Goal: Task Accomplishment & Management: Manage account settings

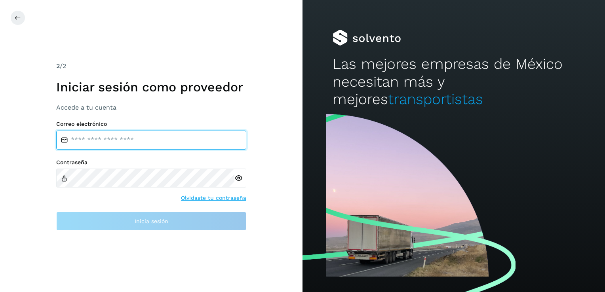
click at [84, 142] on input "email" at bounding box center [151, 140] width 190 height 19
type input "**********"
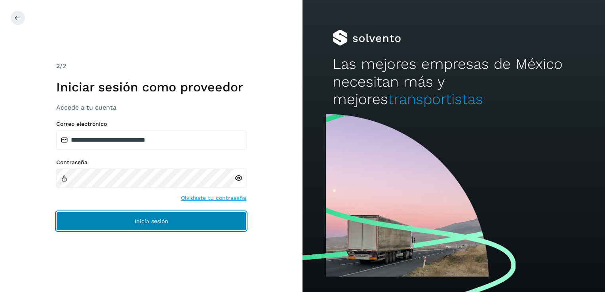
click at [147, 224] on span "Inicia sesión" at bounding box center [152, 222] width 34 height 6
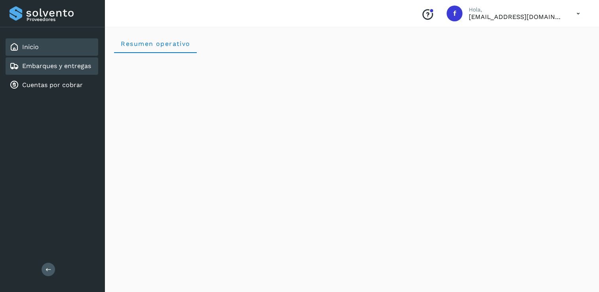
click at [46, 63] on link "Embarques y entregas" at bounding box center [56, 66] width 69 height 8
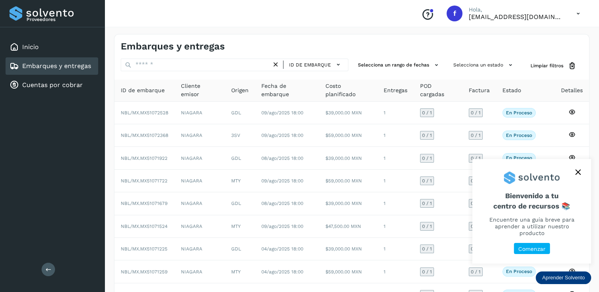
click at [578, 175] on icon "close," at bounding box center [578, 172] width 6 height 6
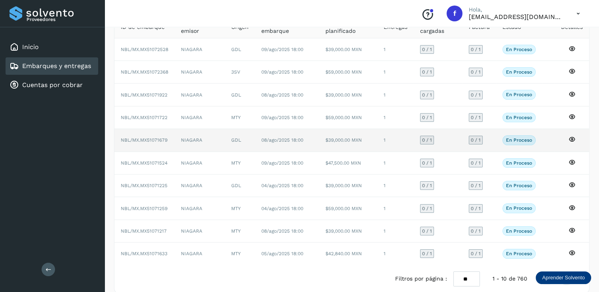
scroll to position [71, 0]
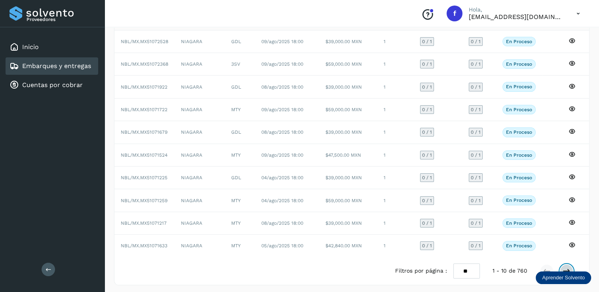
click at [566, 268] on icon at bounding box center [567, 271] width 8 height 8
click at [568, 267] on icon at bounding box center [567, 271] width 8 height 8
click at [567, 264] on button at bounding box center [566, 270] width 13 height 13
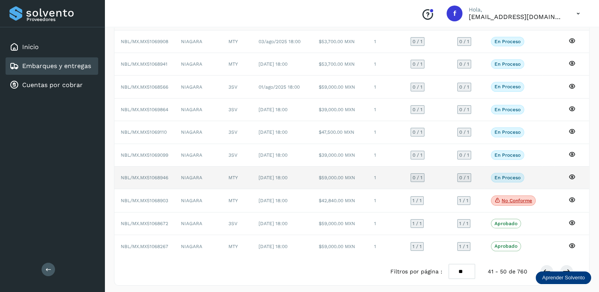
click at [418, 176] on span "0 / 1" at bounding box center [418, 177] width 10 height 5
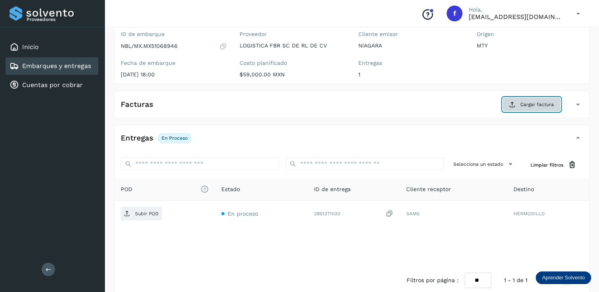
click at [534, 105] on span "Cargar factura" at bounding box center [537, 104] width 34 height 7
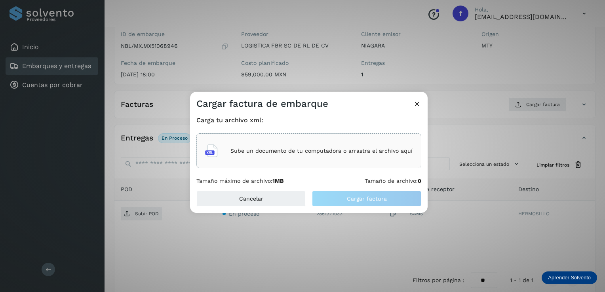
click at [287, 148] on p "Sube un documento de tu computadora o arrastra el archivo aquí" at bounding box center [321, 151] width 182 height 7
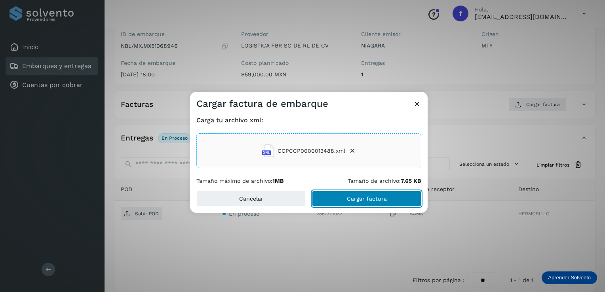
click at [369, 200] on span "Cargar factura" at bounding box center [367, 199] width 40 height 6
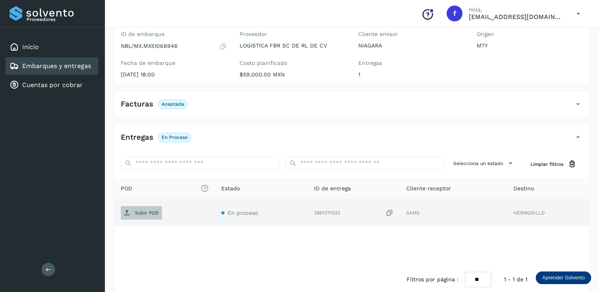
click at [142, 212] on p "Subir POD" at bounding box center [147, 213] width 24 height 6
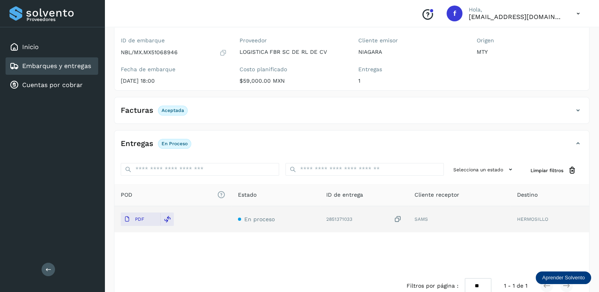
scroll to position [82, 0]
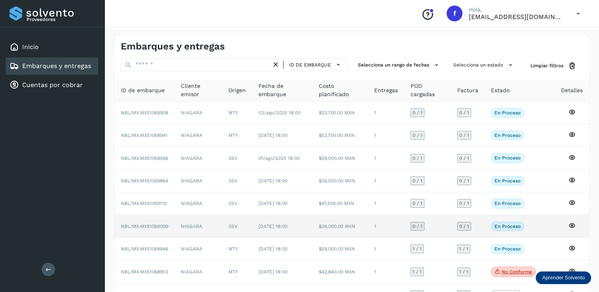
scroll to position [40, 0]
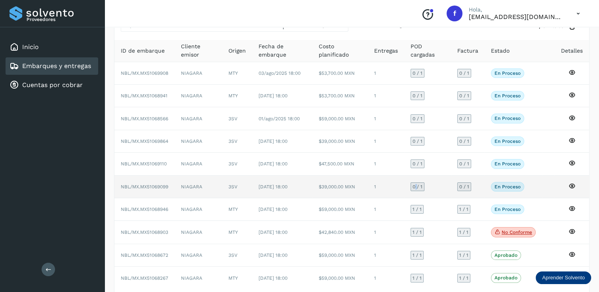
click at [417, 183] on div "0 / 1" at bounding box center [418, 187] width 14 height 9
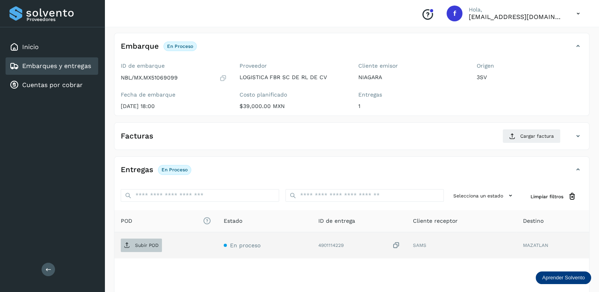
click at [144, 243] on p "Subir POD" at bounding box center [147, 246] width 24 height 6
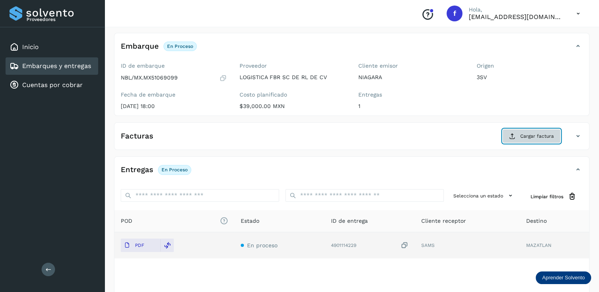
click at [527, 131] on button "Cargar factura" at bounding box center [531, 136] width 58 height 14
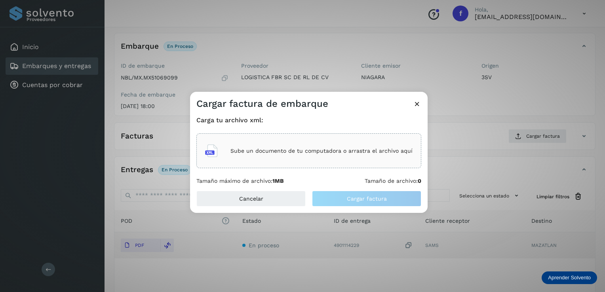
click at [295, 149] on p "Sube un documento de tu computadora o arrastra el archivo aquí" at bounding box center [321, 151] width 182 height 7
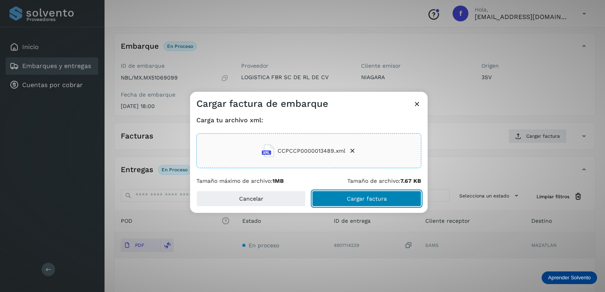
click at [363, 196] on span "Cargar factura" at bounding box center [367, 199] width 40 height 6
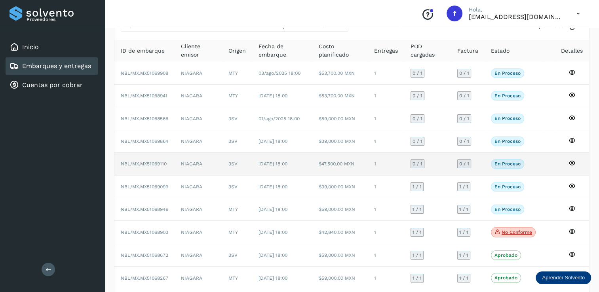
click at [417, 164] on span "0 / 1" at bounding box center [418, 164] width 10 height 5
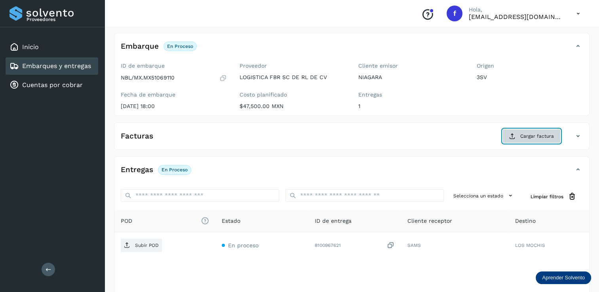
click at [527, 139] on span "Cargar factura" at bounding box center [537, 136] width 34 height 7
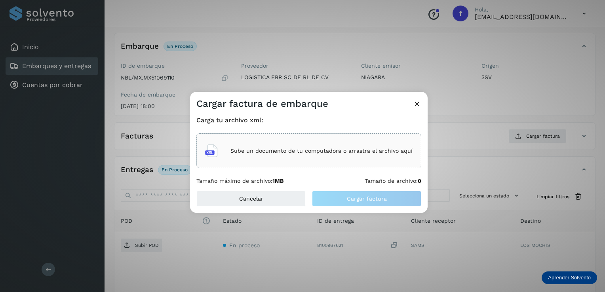
click at [274, 151] on p "Sube un documento de tu computadora o arrastra el archivo aquí" at bounding box center [321, 151] width 182 height 7
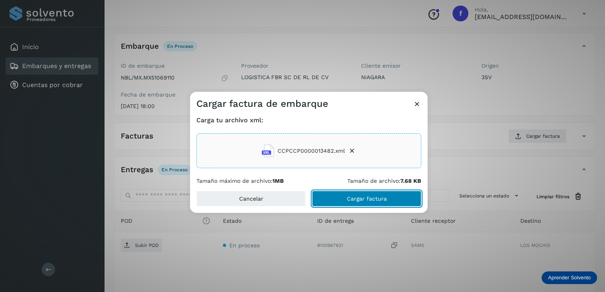
click at [364, 194] on button "Cargar factura" at bounding box center [366, 199] width 109 height 16
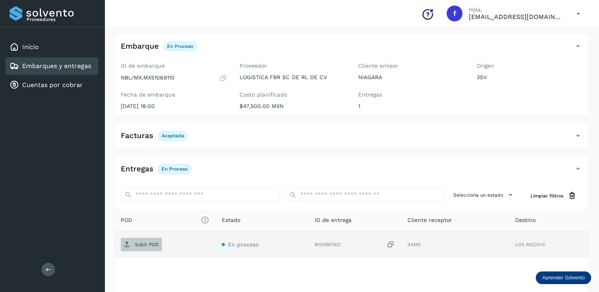
click at [147, 243] on p "Subir POD" at bounding box center [147, 245] width 24 height 6
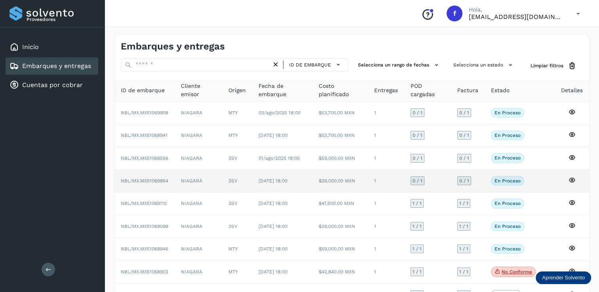
click at [416, 180] on span "0 / 1" at bounding box center [418, 181] width 10 height 5
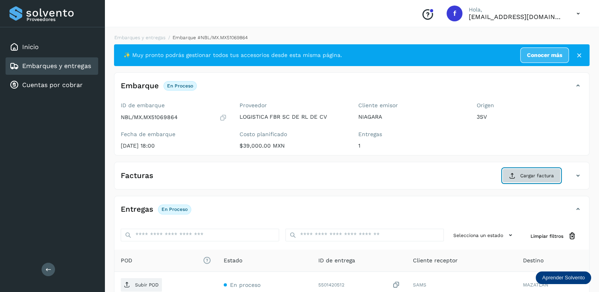
click at [531, 171] on button "Cargar factura" at bounding box center [531, 176] width 58 height 14
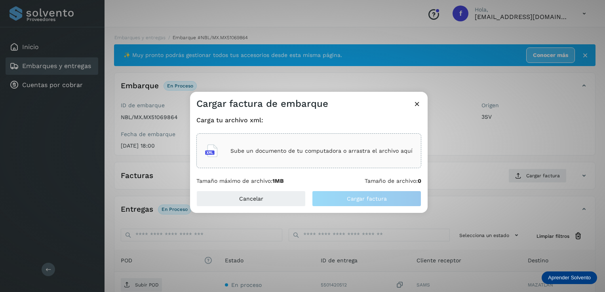
click at [291, 156] on div "Sube un documento de tu computadora o arrastra el archivo aquí" at bounding box center [308, 150] width 207 height 21
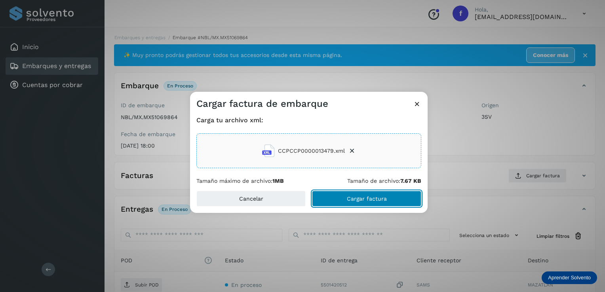
click at [352, 198] on span "Cargar factura" at bounding box center [367, 199] width 40 height 6
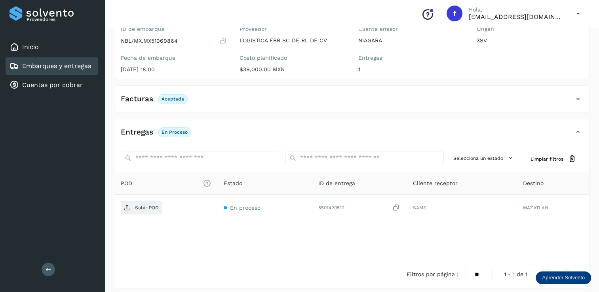
scroll to position [82, 0]
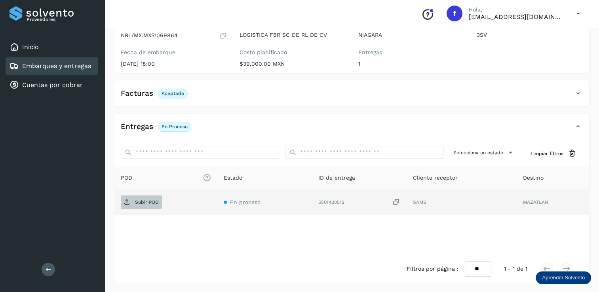
click at [136, 203] on p "Subir POD" at bounding box center [147, 203] width 24 height 6
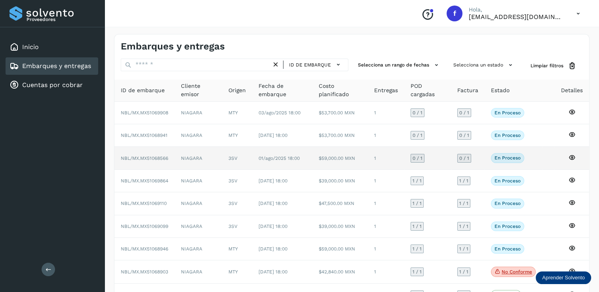
click at [418, 156] on span "0 / 1" at bounding box center [418, 158] width 10 height 5
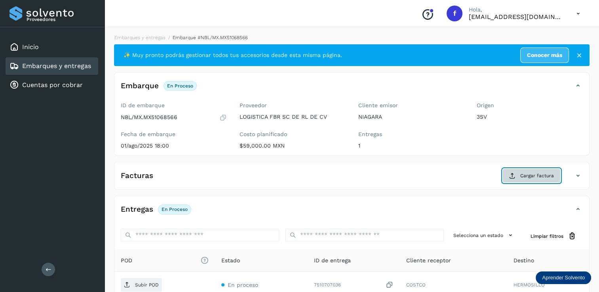
click at [530, 177] on span "Cargar factura" at bounding box center [537, 175] width 34 height 7
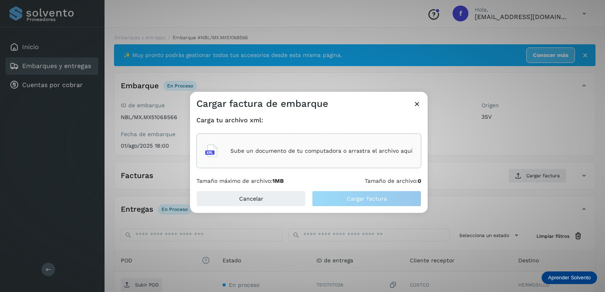
click at [275, 147] on div "Sube un documento de tu computadora o arrastra el archivo aquí" at bounding box center [308, 150] width 207 height 21
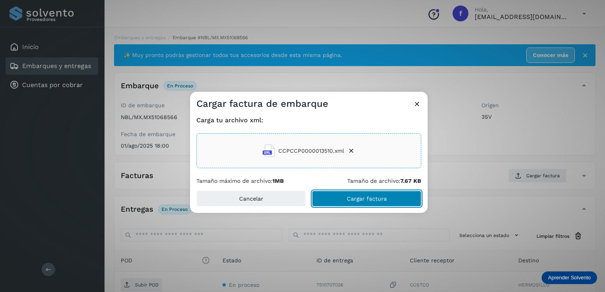
click at [360, 197] on span "Cargar factura" at bounding box center [367, 199] width 40 height 6
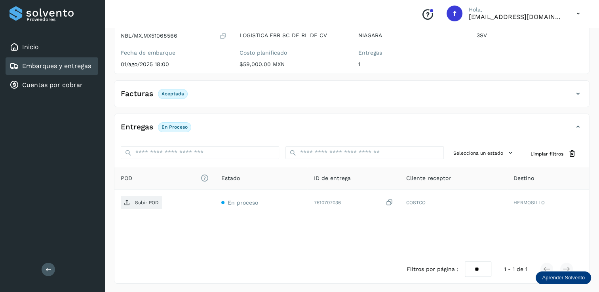
scroll to position [82, 0]
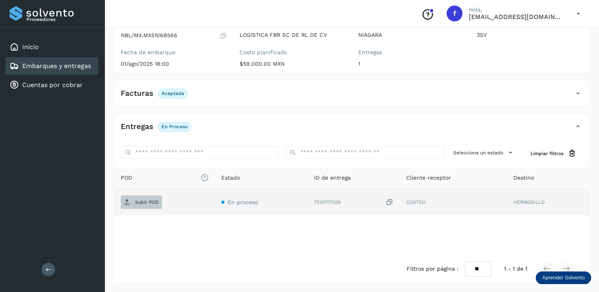
click at [138, 200] on p "Subir POD" at bounding box center [147, 203] width 24 height 6
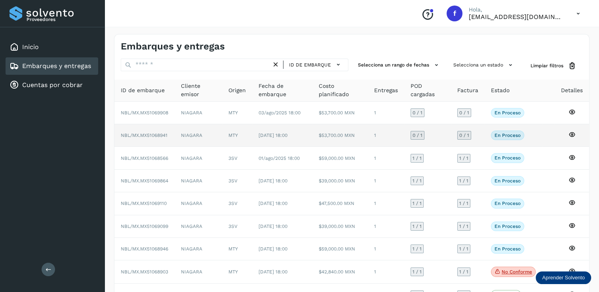
click at [422, 133] on span "0 / 1" at bounding box center [418, 135] width 10 height 5
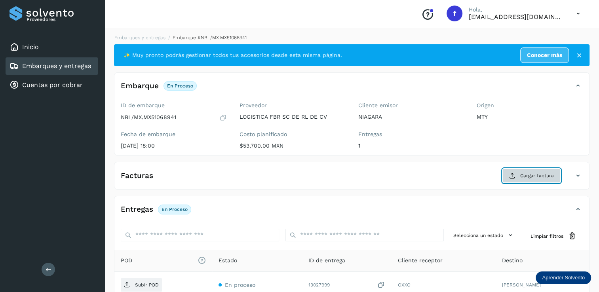
click at [528, 172] on span "Cargar factura" at bounding box center [537, 175] width 34 height 7
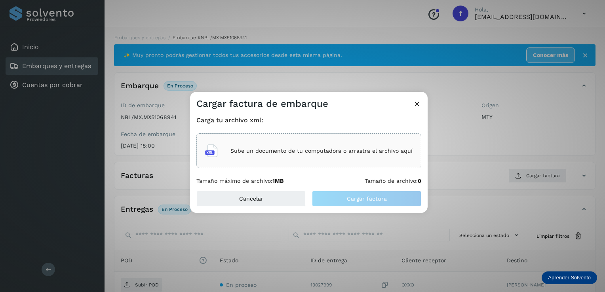
click at [262, 148] on p "Sube un documento de tu computadora o arrastra el archivo aquí" at bounding box center [321, 151] width 182 height 7
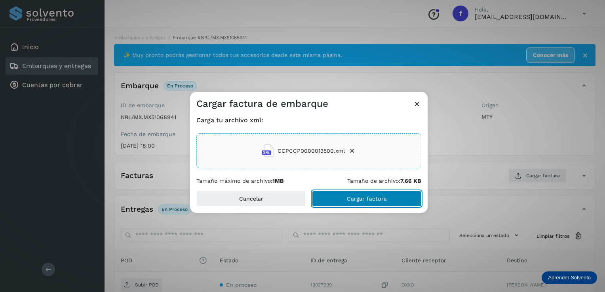
click at [354, 200] on span "Cargar factura" at bounding box center [367, 199] width 40 height 6
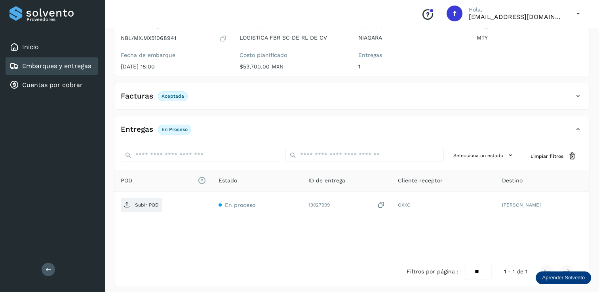
scroll to position [82, 0]
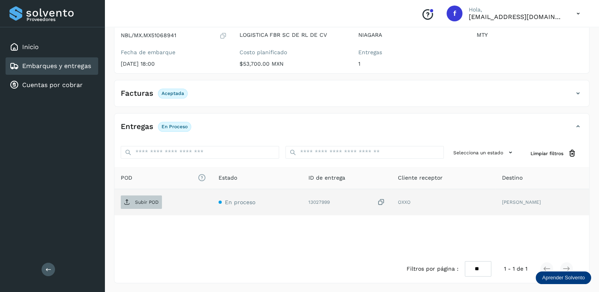
click at [145, 202] on p "Subir POD" at bounding box center [147, 203] width 24 height 6
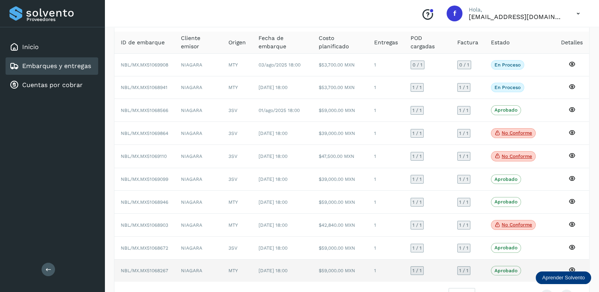
scroll to position [74, 0]
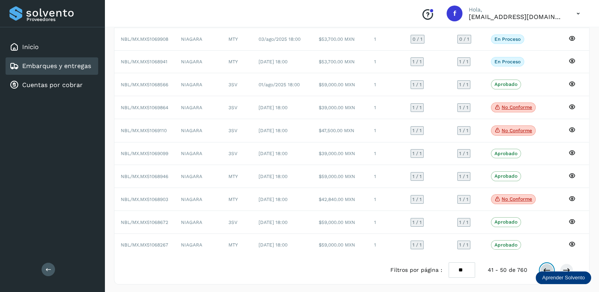
click at [544, 267] on icon at bounding box center [547, 270] width 8 height 8
click at [548, 266] on icon at bounding box center [547, 270] width 8 height 8
click at [547, 267] on icon at bounding box center [547, 270] width 8 height 8
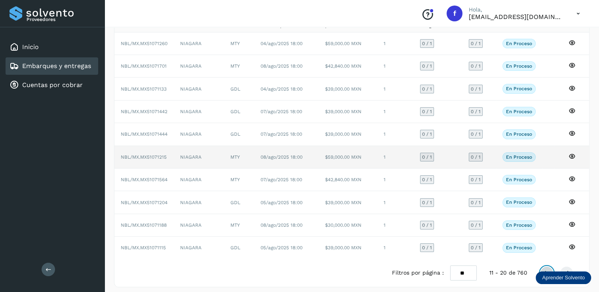
scroll to position [71, 0]
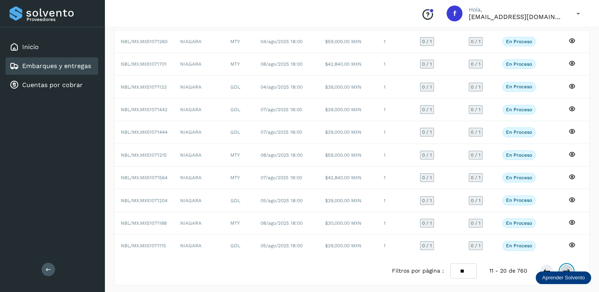
click at [567, 267] on icon at bounding box center [567, 271] width 8 height 8
click at [567, 268] on icon at bounding box center [567, 271] width 8 height 8
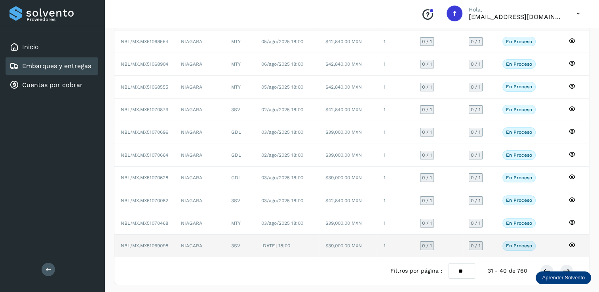
click at [425, 245] on span "0 / 1" at bounding box center [427, 245] width 10 height 5
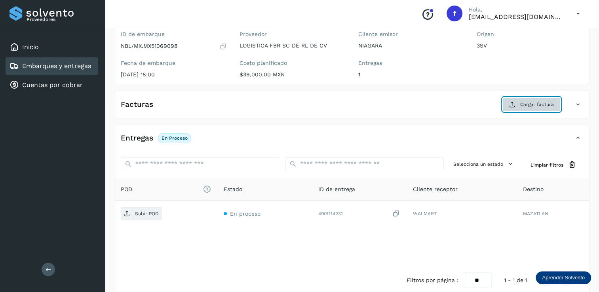
click at [529, 99] on button "Cargar factura" at bounding box center [531, 104] width 58 height 14
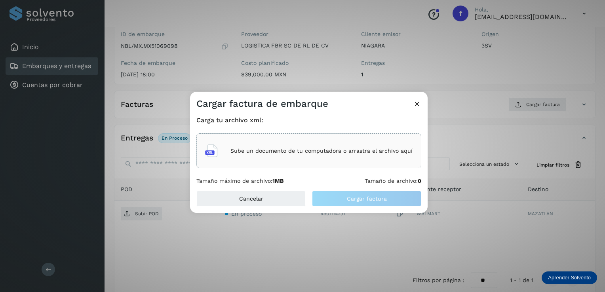
click at [265, 157] on div "Sube un documento de tu computadora o arrastra el archivo aquí" at bounding box center [308, 150] width 207 height 21
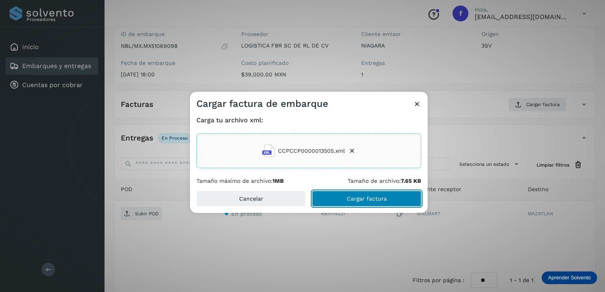
click at [355, 198] on span "Cargar factura" at bounding box center [367, 199] width 40 height 6
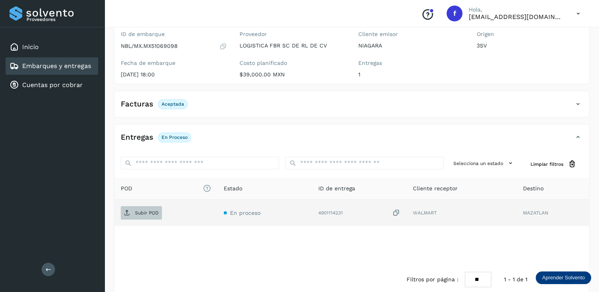
click at [141, 215] on p "Subir POD" at bounding box center [147, 213] width 24 height 6
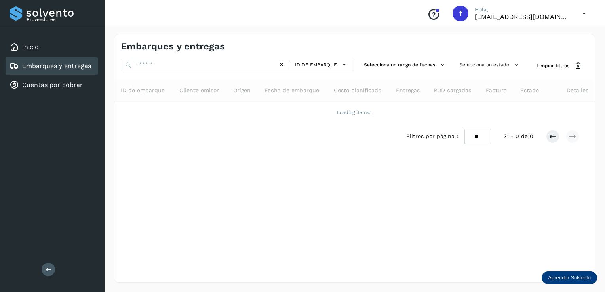
click at [280, 211] on div "Embarques y entregas ID de embarque Selecciona un rango de fechas Selecciona un…" at bounding box center [354, 158] width 481 height 249
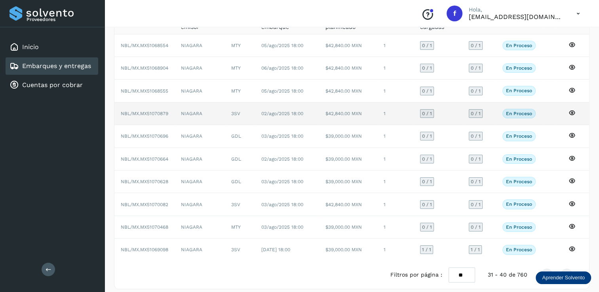
scroll to position [71, 0]
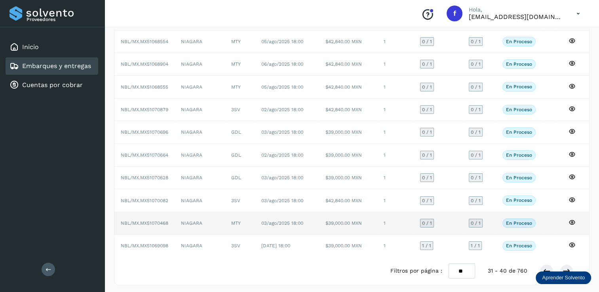
click at [429, 221] on span "0 / 1" at bounding box center [427, 223] width 10 height 5
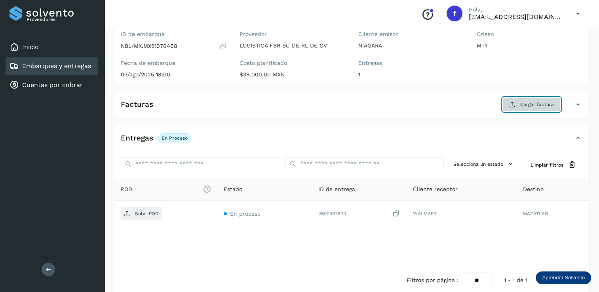
click at [526, 101] on span "Cargar factura" at bounding box center [537, 104] width 34 height 7
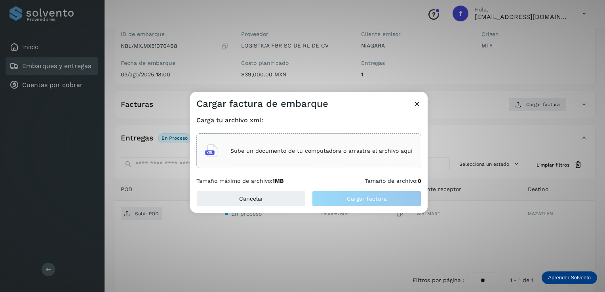
click at [292, 151] on p "Sube un documento de tu computadora o arrastra el archivo aquí" at bounding box center [321, 151] width 182 height 7
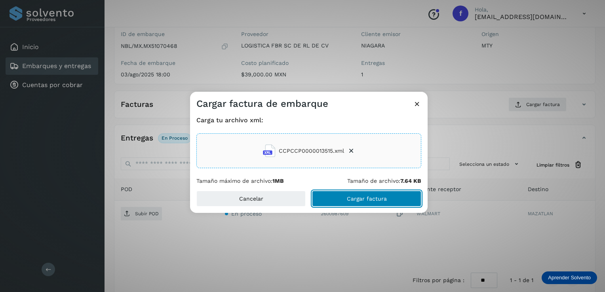
click at [368, 196] on span "Cargar factura" at bounding box center [367, 199] width 40 height 6
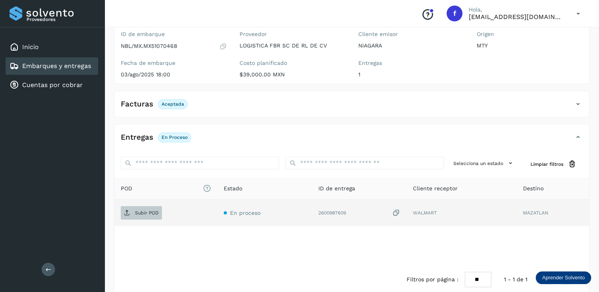
click at [150, 212] on p "Subir POD" at bounding box center [147, 213] width 24 height 6
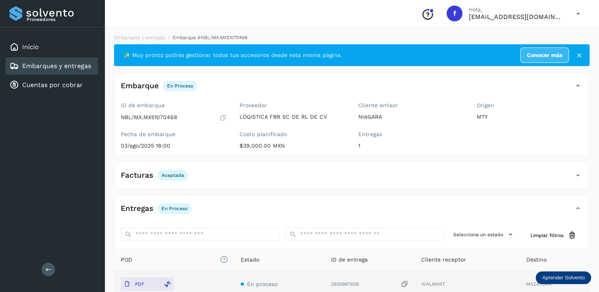
scroll to position [40, 0]
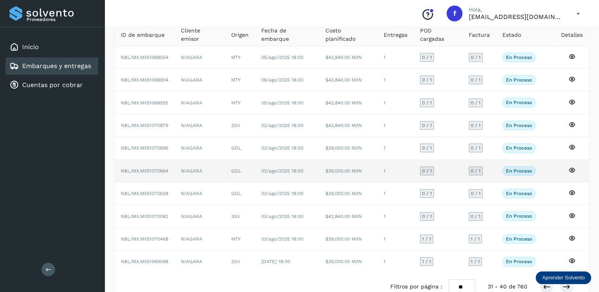
scroll to position [71, 0]
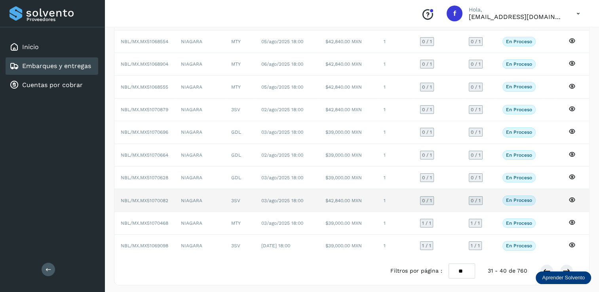
click at [429, 199] on span "0 / 1" at bounding box center [427, 200] width 10 height 5
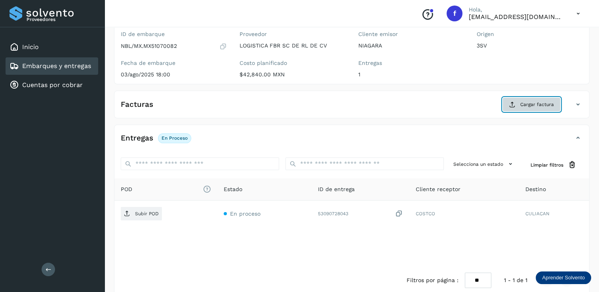
click at [522, 104] on span "Cargar factura" at bounding box center [537, 104] width 34 height 7
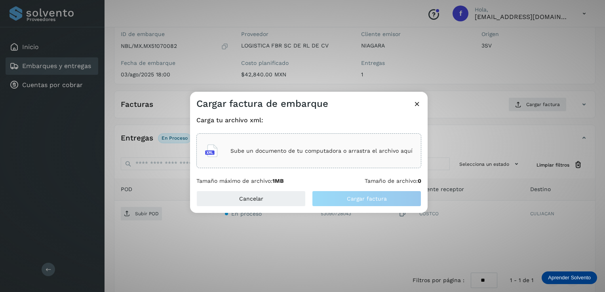
click at [301, 147] on div "Sube un documento de tu computadora o arrastra el archivo aquí" at bounding box center [308, 150] width 207 height 21
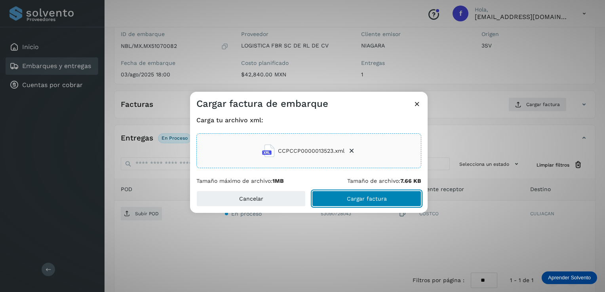
click at [357, 199] on span "Cargar factura" at bounding box center [367, 199] width 40 height 6
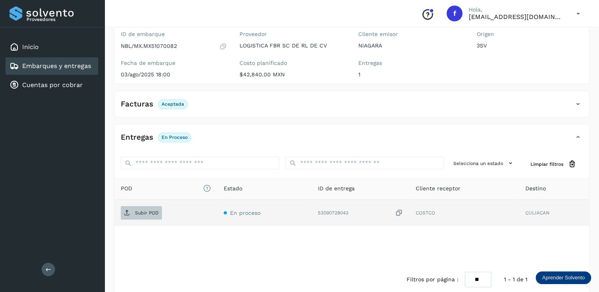
click at [142, 213] on p "Subir POD" at bounding box center [147, 213] width 24 height 6
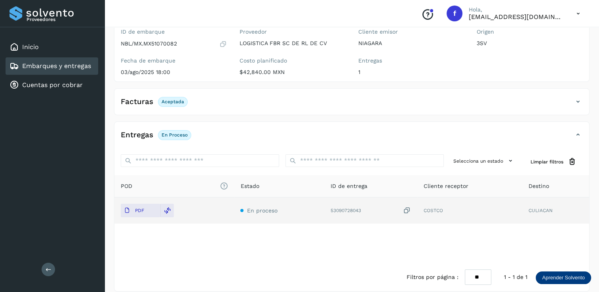
scroll to position [82, 0]
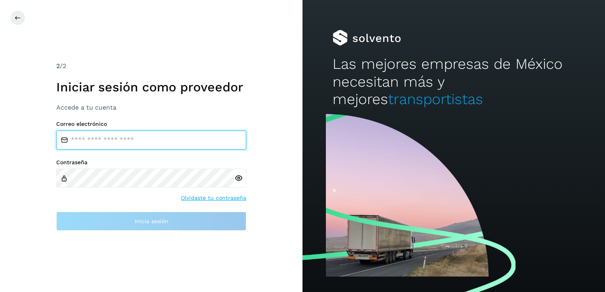
click at [91, 142] on input "email" at bounding box center [151, 140] width 190 height 19
type input "**********"
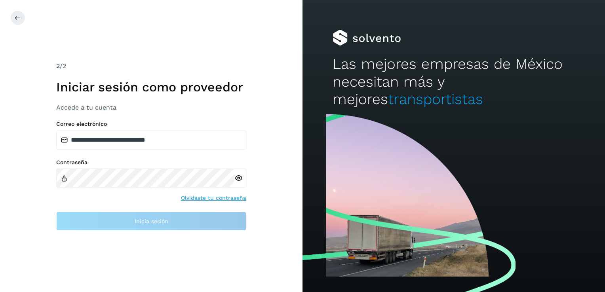
click at [238, 177] on icon at bounding box center [238, 178] width 8 height 8
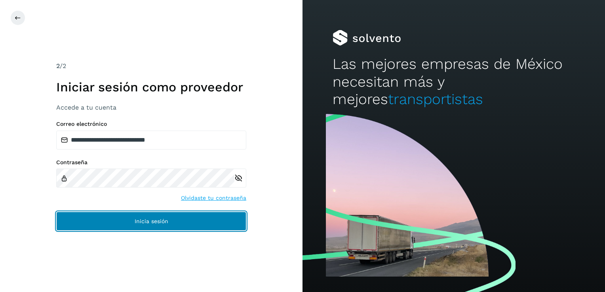
click at [156, 219] on span "Inicia sesión" at bounding box center [152, 222] width 34 height 6
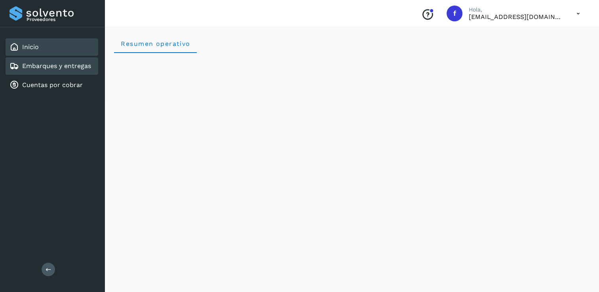
click at [47, 65] on link "Embarques y entregas" at bounding box center [56, 66] width 69 height 8
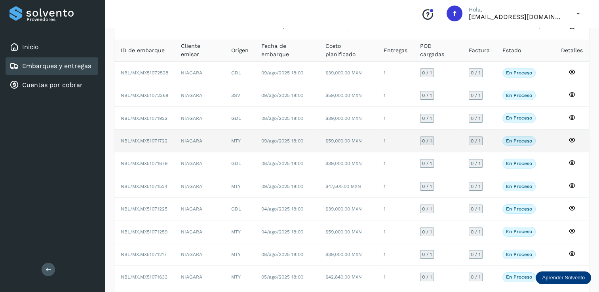
scroll to position [71, 0]
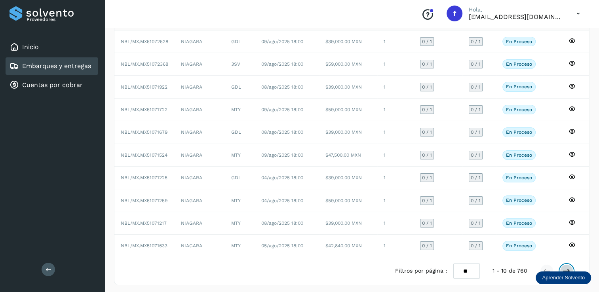
click at [568, 267] on icon at bounding box center [567, 271] width 8 height 8
click at [567, 267] on icon at bounding box center [567, 271] width 8 height 8
click at [568, 267] on icon at bounding box center [567, 271] width 8 height 8
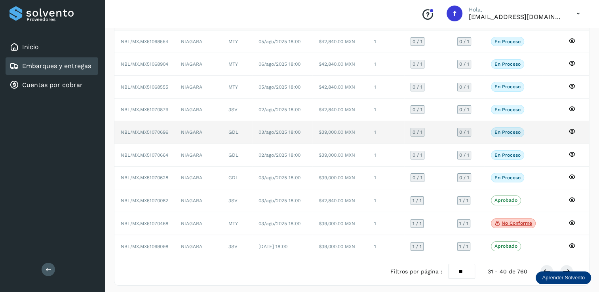
click at [417, 130] on span "0 / 1" at bounding box center [418, 132] width 10 height 5
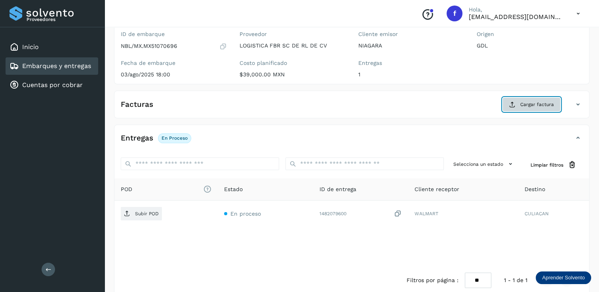
click at [521, 101] on span "Cargar factura" at bounding box center [537, 104] width 34 height 7
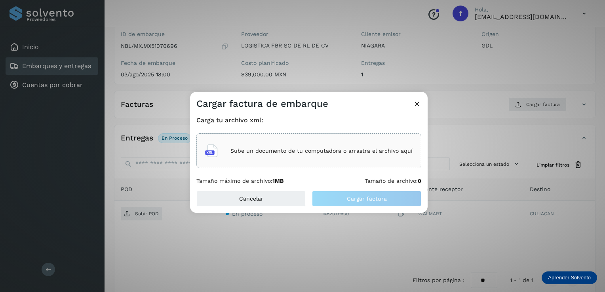
click at [301, 152] on p "Sube un documento de tu computadora o arrastra el archivo aquí" at bounding box center [321, 151] width 182 height 7
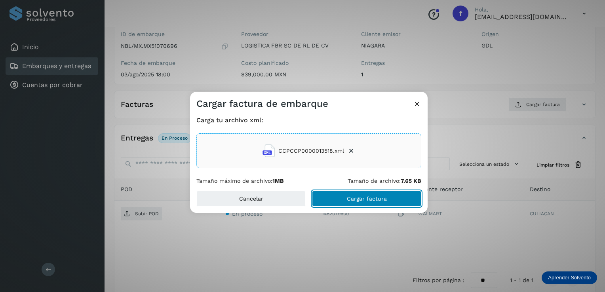
click at [359, 200] on span "Cargar factura" at bounding box center [367, 199] width 40 height 6
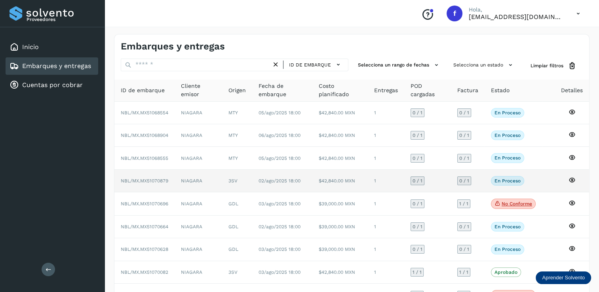
click at [416, 180] on span "0 / 1" at bounding box center [418, 181] width 10 height 5
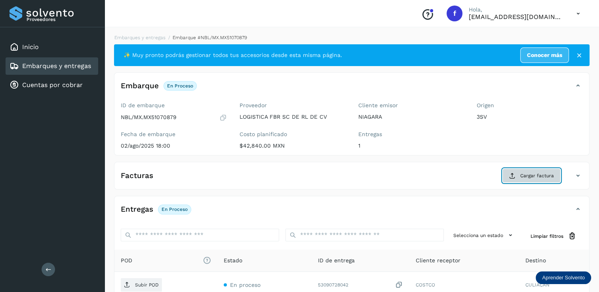
click at [530, 173] on span "Cargar factura" at bounding box center [537, 175] width 34 height 7
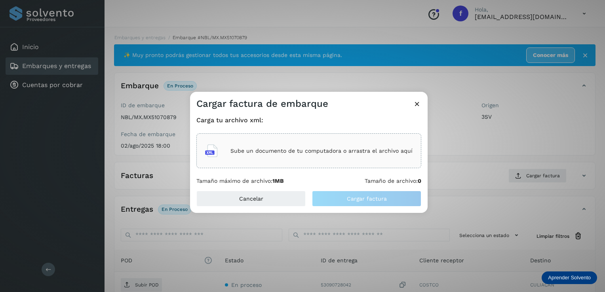
click at [316, 155] on div "Sube un documento de tu computadora o arrastra el archivo aquí" at bounding box center [308, 150] width 207 height 21
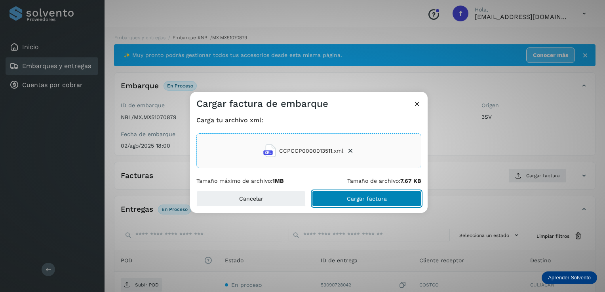
click at [366, 194] on button "Cargar factura" at bounding box center [366, 199] width 109 height 16
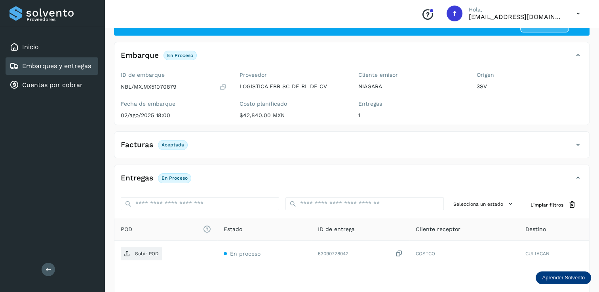
scroll to position [79, 0]
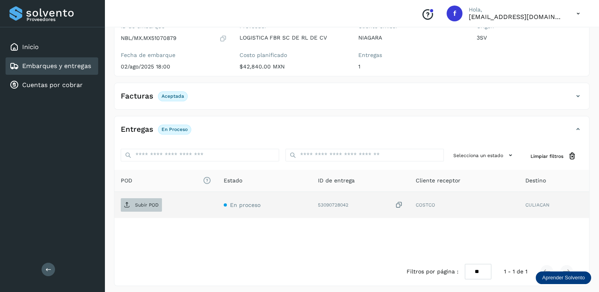
click at [145, 205] on p "Subir POD" at bounding box center [147, 205] width 24 height 6
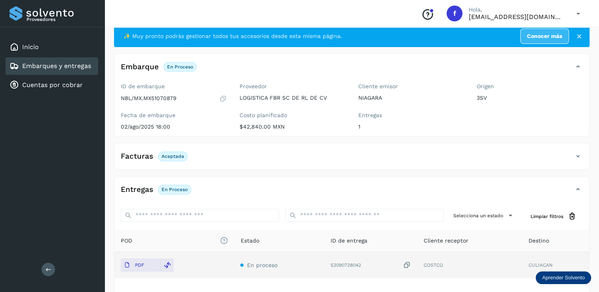
scroll to position [0, 0]
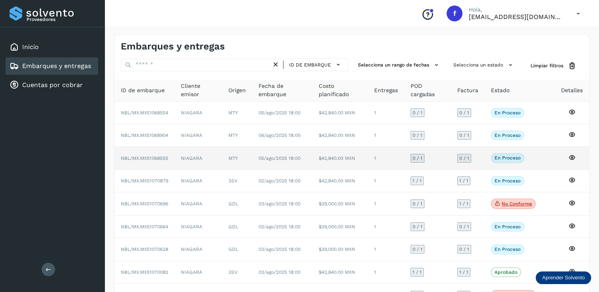
click at [416, 158] on span "0 / 1" at bounding box center [418, 158] width 10 height 5
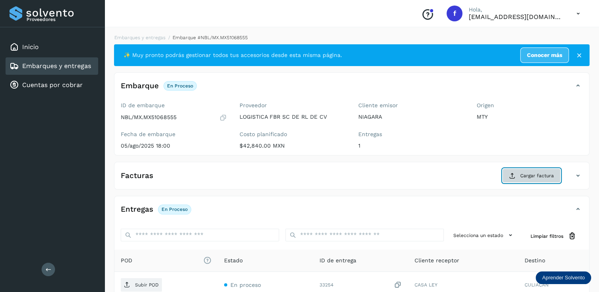
click at [527, 175] on span "Cargar factura" at bounding box center [537, 175] width 34 height 7
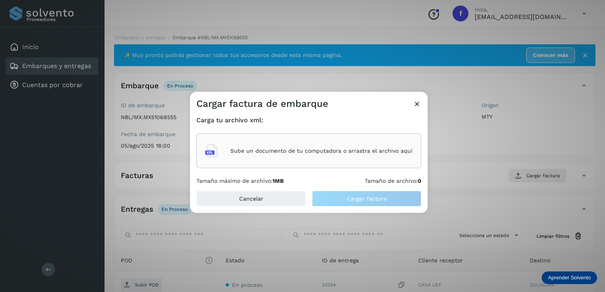
click at [288, 154] on p "Sube un documento de tu computadora o arrastra el archivo aquí" at bounding box center [321, 151] width 182 height 7
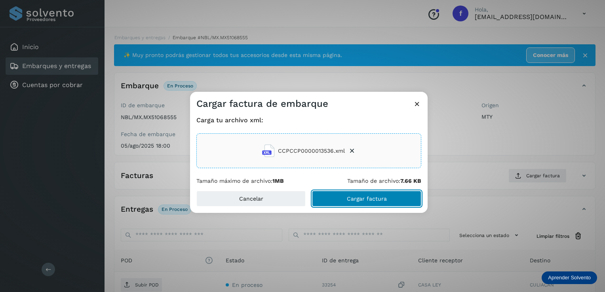
click at [373, 200] on span "Cargar factura" at bounding box center [367, 199] width 40 height 6
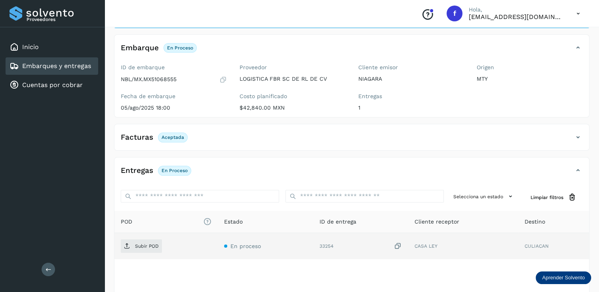
scroll to position [79, 0]
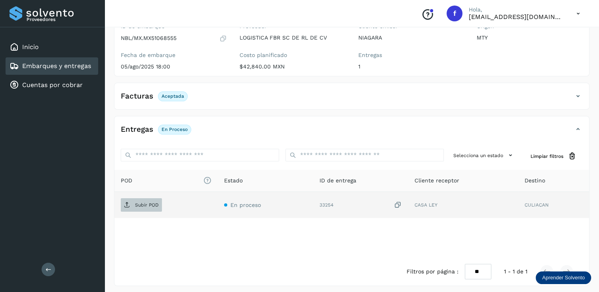
click at [140, 202] on p "Subir POD" at bounding box center [147, 205] width 24 height 6
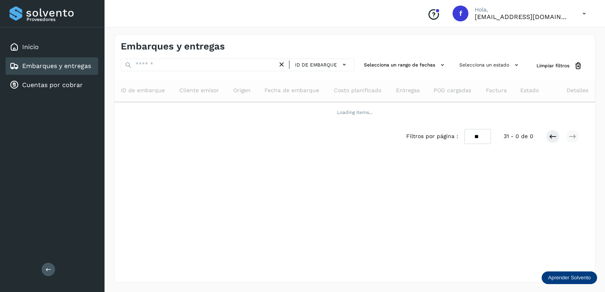
click at [356, 158] on div "Embarques y entregas ID de embarque Selecciona un rango de fechas Selecciona un…" at bounding box center [354, 158] width 481 height 249
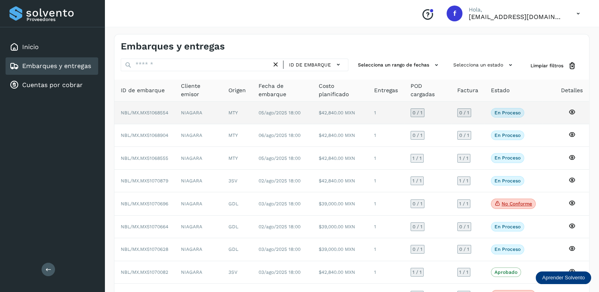
click at [417, 110] on span "0 / 1" at bounding box center [418, 112] width 10 height 5
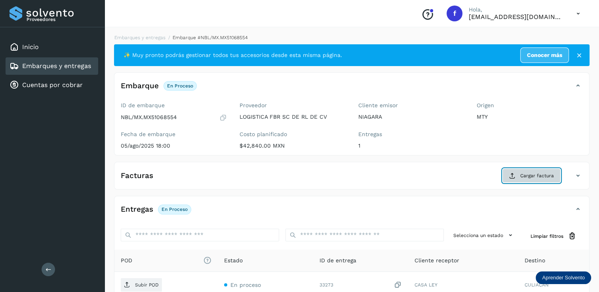
click at [529, 174] on span "Cargar factura" at bounding box center [537, 175] width 34 height 7
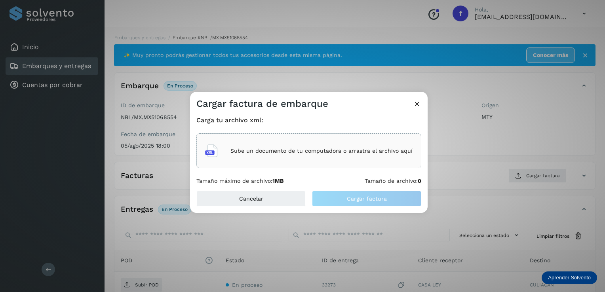
click at [274, 150] on p "Sube un documento de tu computadora o arrastra el archivo aquí" at bounding box center [321, 151] width 182 height 7
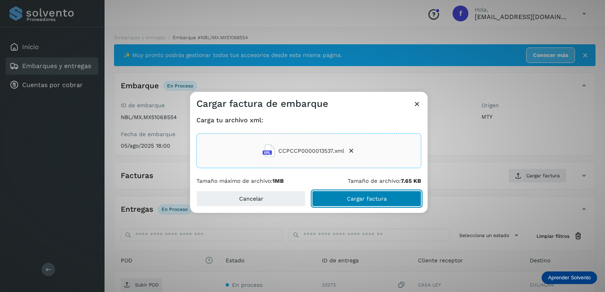
click at [358, 199] on span "Cargar factura" at bounding box center [367, 199] width 40 height 6
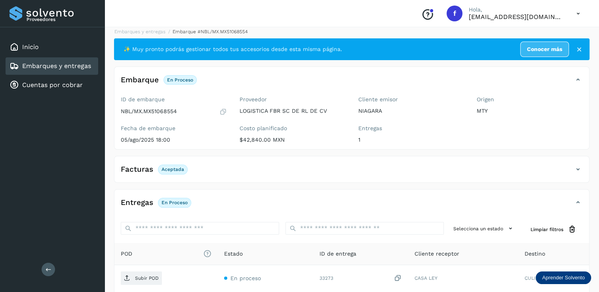
scroll to position [82, 0]
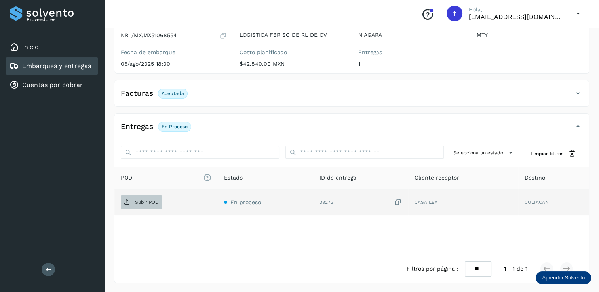
click at [144, 201] on p "Subir POD" at bounding box center [147, 203] width 24 height 6
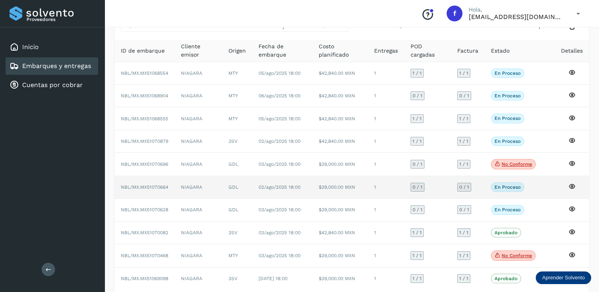
scroll to position [73, 0]
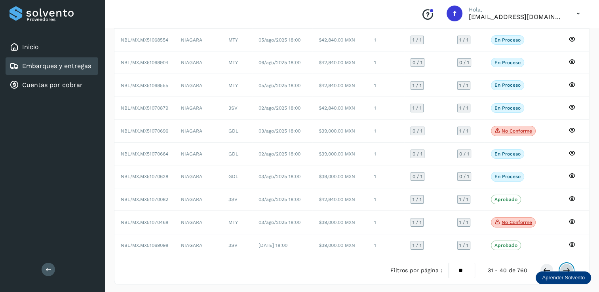
click at [567, 267] on icon at bounding box center [567, 270] width 8 height 8
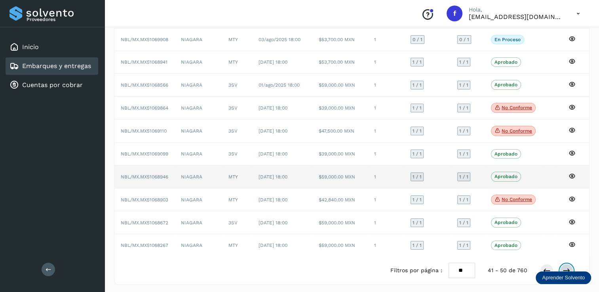
scroll to position [74, 0]
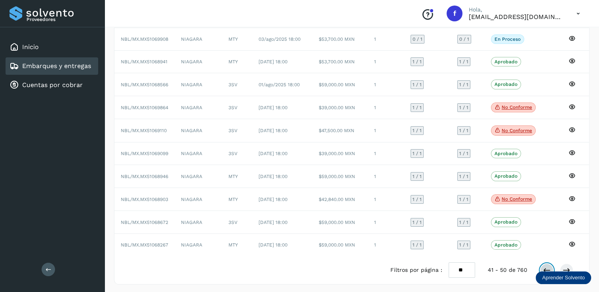
click at [544, 266] on icon at bounding box center [547, 270] width 8 height 8
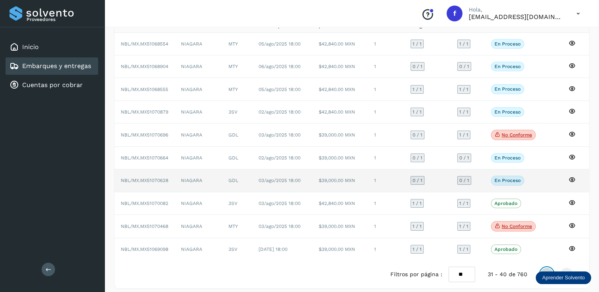
scroll to position [73, 0]
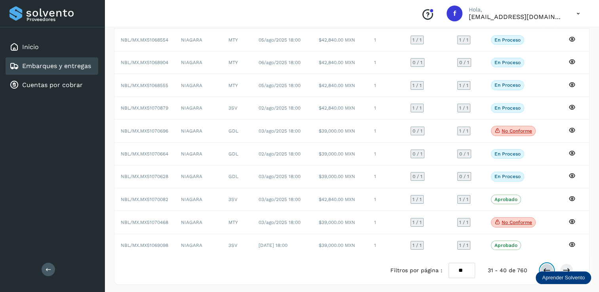
click at [548, 268] on icon at bounding box center [547, 270] width 8 height 8
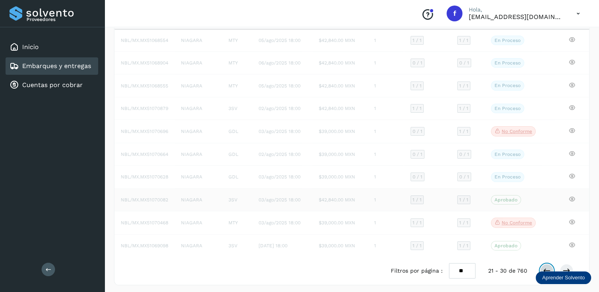
scroll to position [71, 0]
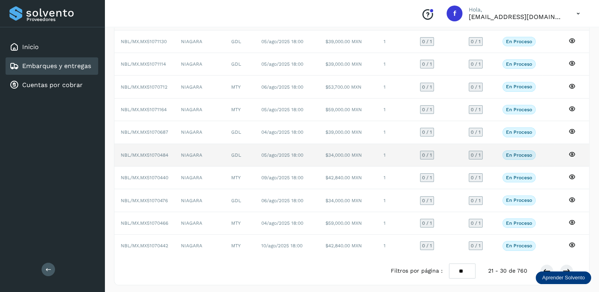
click at [430, 153] on span "0 / 1" at bounding box center [427, 155] width 10 height 5
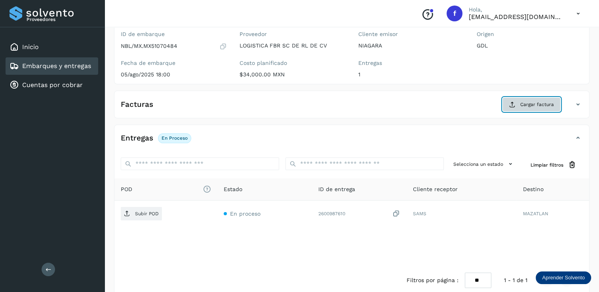
click at [532, 101] on span "Cargar factura" at bounding box center [537, 104] width 34 height 7
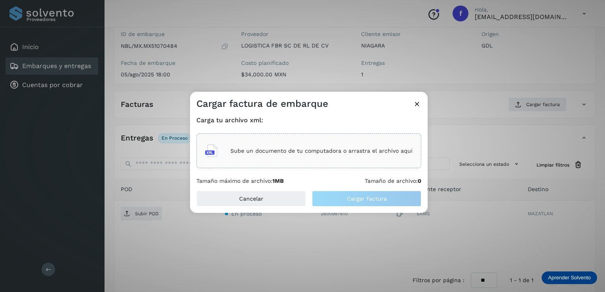
click at [265, 153] on p "Sube un documento de tu computadora o arrastra el archivo aquí" at bounding box center [321, 151] width 182 height 7
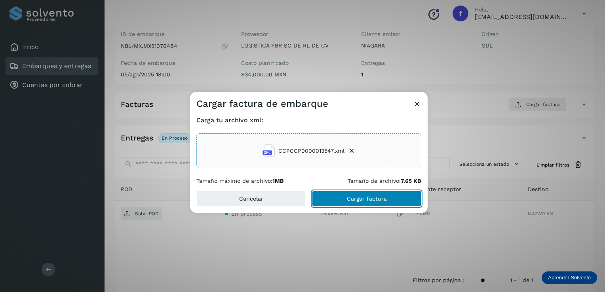
click at [371, 196] on span "Cargar factura" at bounding box center [367, 199] width 40 height 6
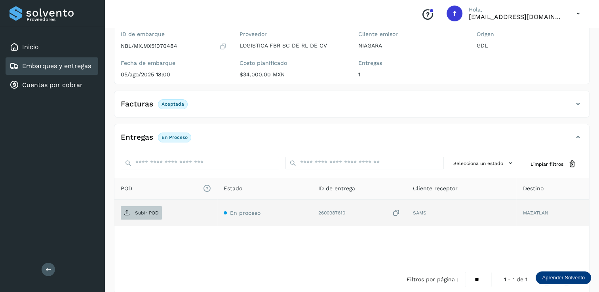
click at [143, 210] on p "Subir POD" at bounding box center [147, 213] width 24 height 6
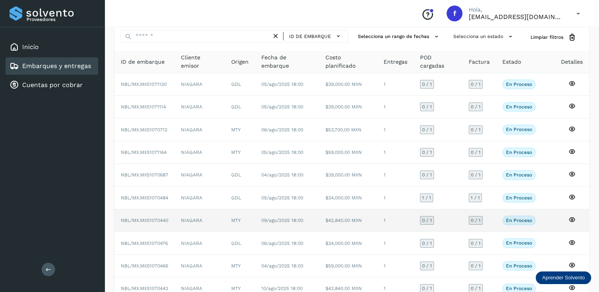
scroll to position [71, 0]
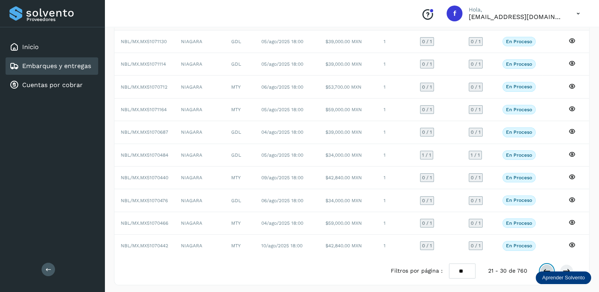
click at [546, 267] on icon at bounding box center [547, 271] width 8 height 8
click at [542, 265] on button at bounding box center [546, 270] width 13 height 13
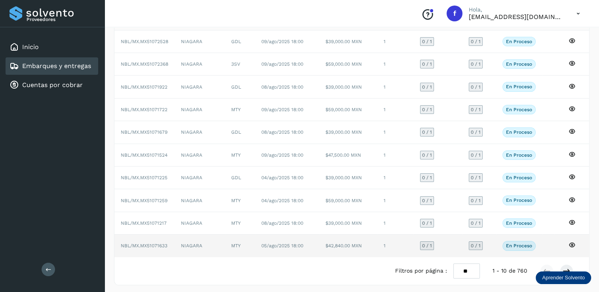
click at [430, 243] on span "0 / 1" at bounding box center [427, 245] width 10 height 5
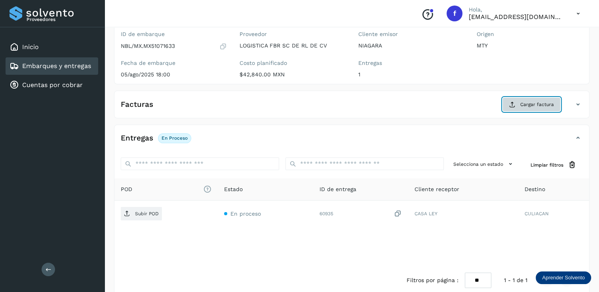
click at [526, 105] on span "Cargar factura" at bounding box center [537, 104] width 34 height 7
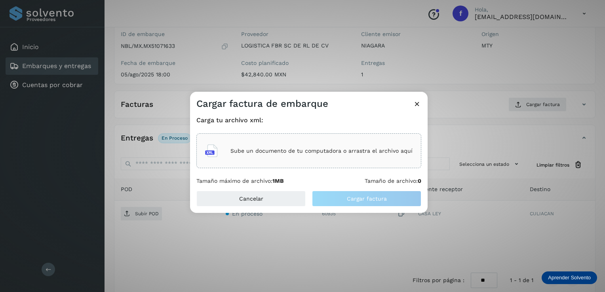
click at [293, 148] on p "Sube un documento de tu computadora o arrastra el archivo aquí" at bounding box center [321, 151] width 182 height 7
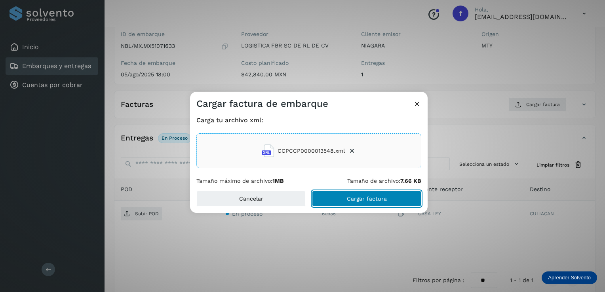
click at [376, 198] on span "Cargar factura" at bounding box center [367, 199] width 40 height 6
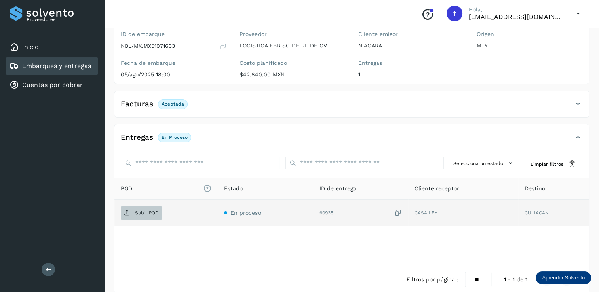
click at [147, 213] on p "Subir POD" at bounding box center [147, 213] width 24 height 6
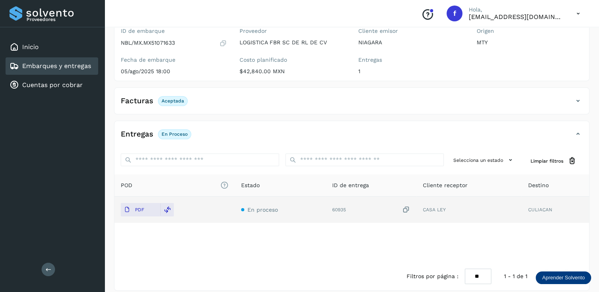
scroll to position [82, 0]
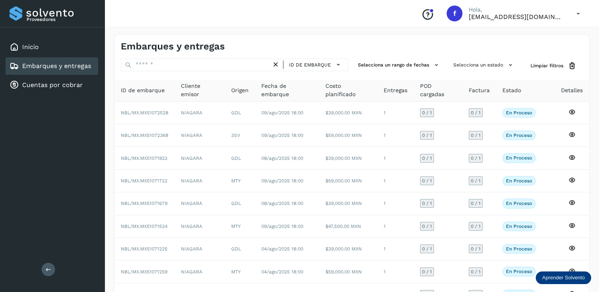
click at [578, 13] on icon at bounding box center [578, 14] width 16 height 16
click at [525, 32] on div "Cerrar sesión" at bounding box center [539, 35] width 94 height 15
